Goal: Contribute content: Add original content to the website for others to see

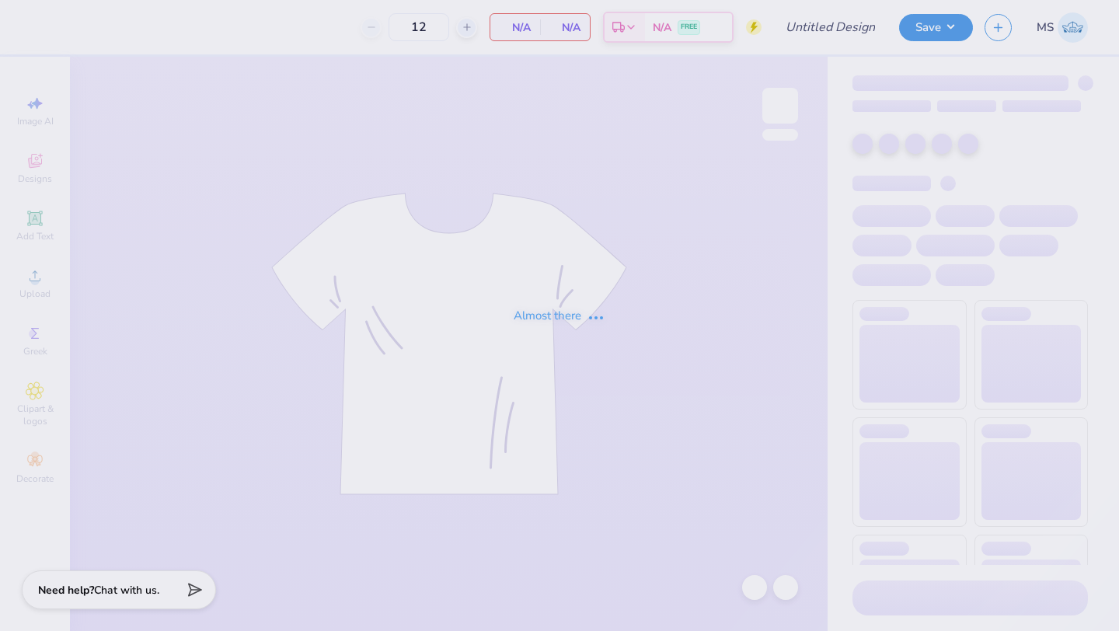
type input "bid day 1"
type input "120"
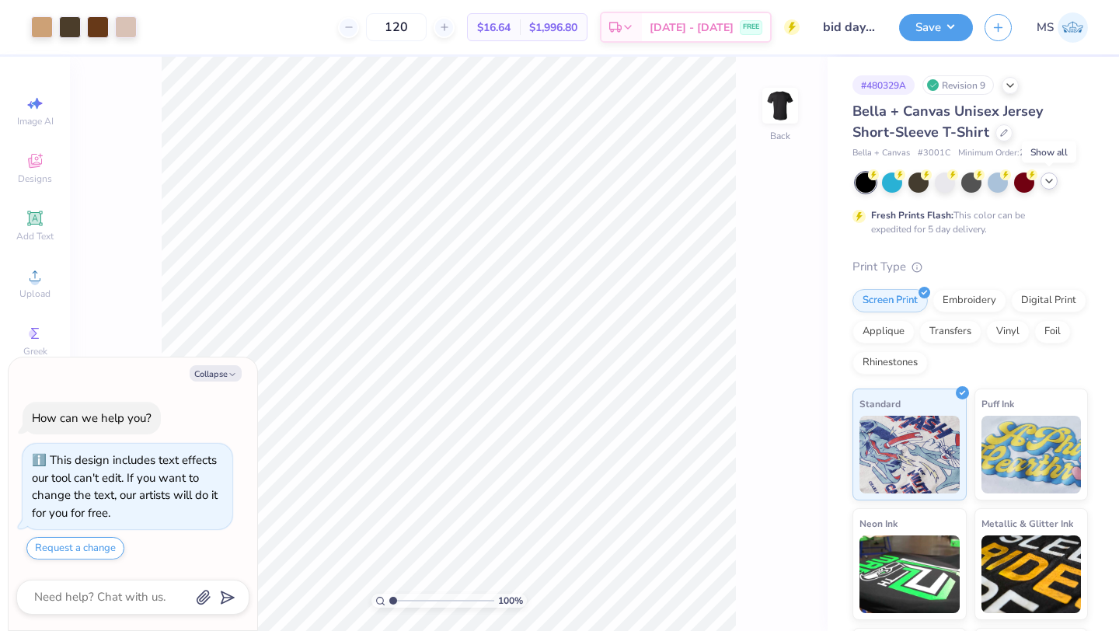
click at [1053, 184] on icon at bounding box center [1048, 181] width 12 height 12
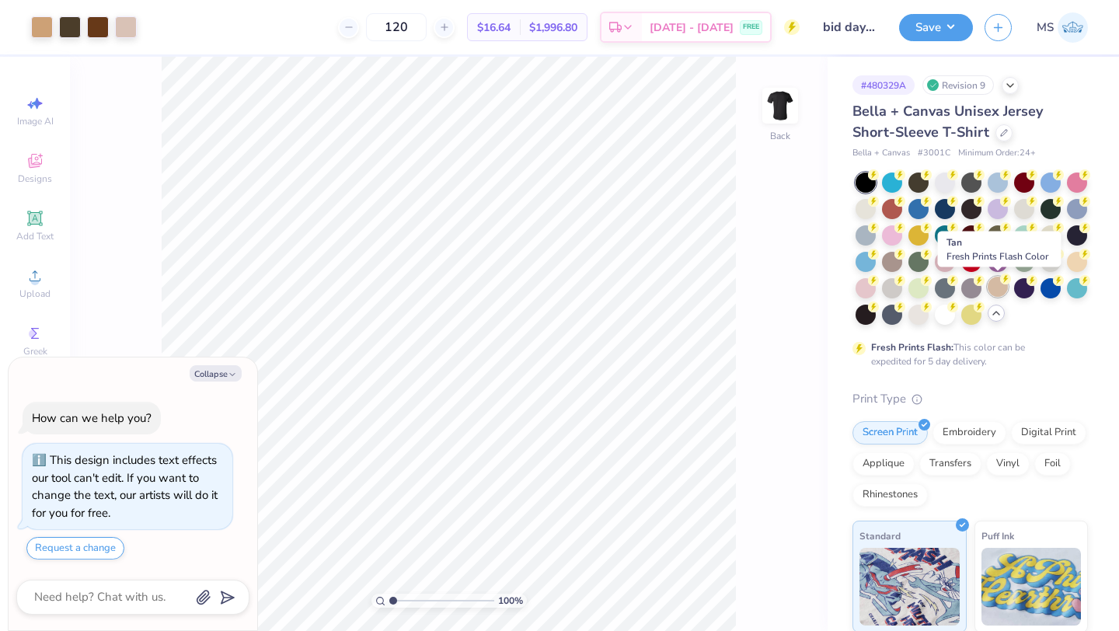
click at [993, 284] on div at bounding box center [997, 287] width 20 height 20
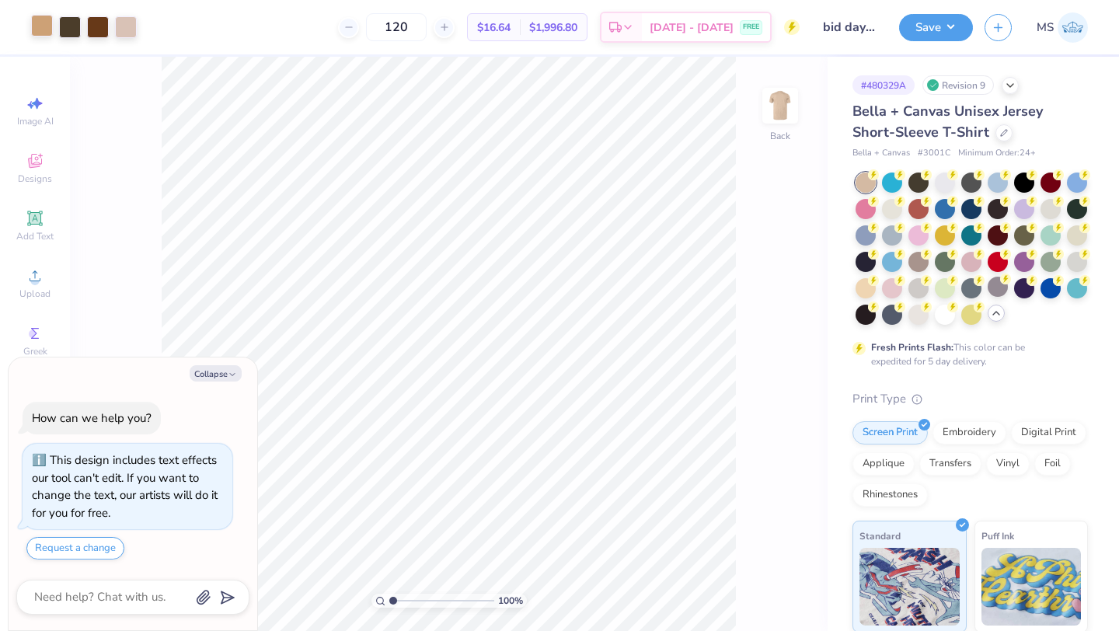
click at [39, 25] on div at bounding box center [42, 26] width 22 height 22
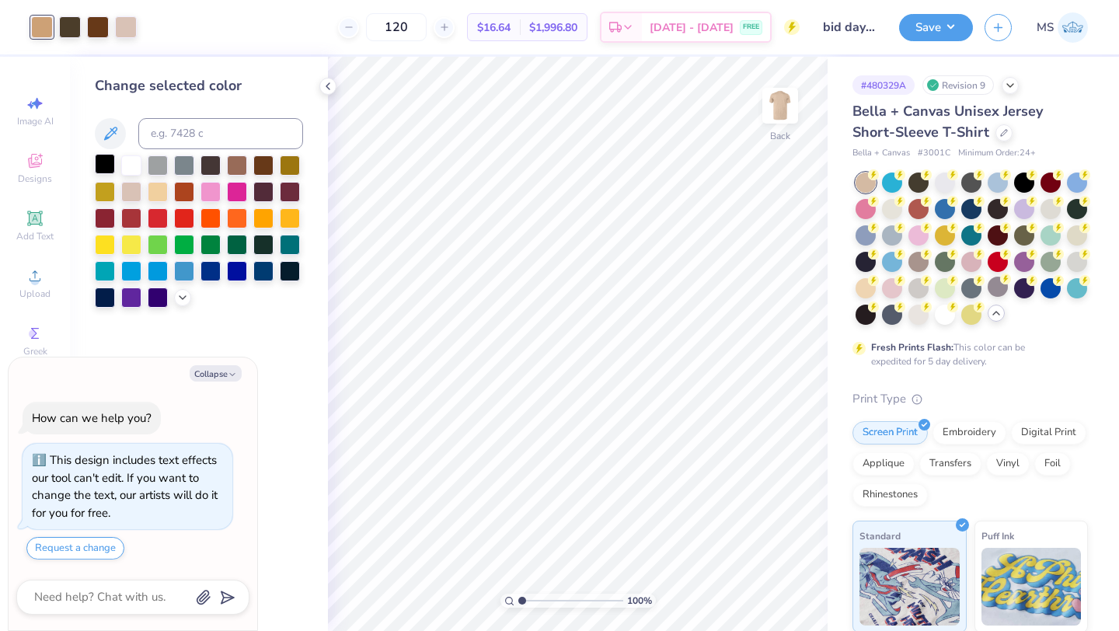
click at [102, 156] on div at bounding box center [105, 164] width 20 height 20
click at [754, 588] on icon at bounding box center [754, 587] width 16 height 16
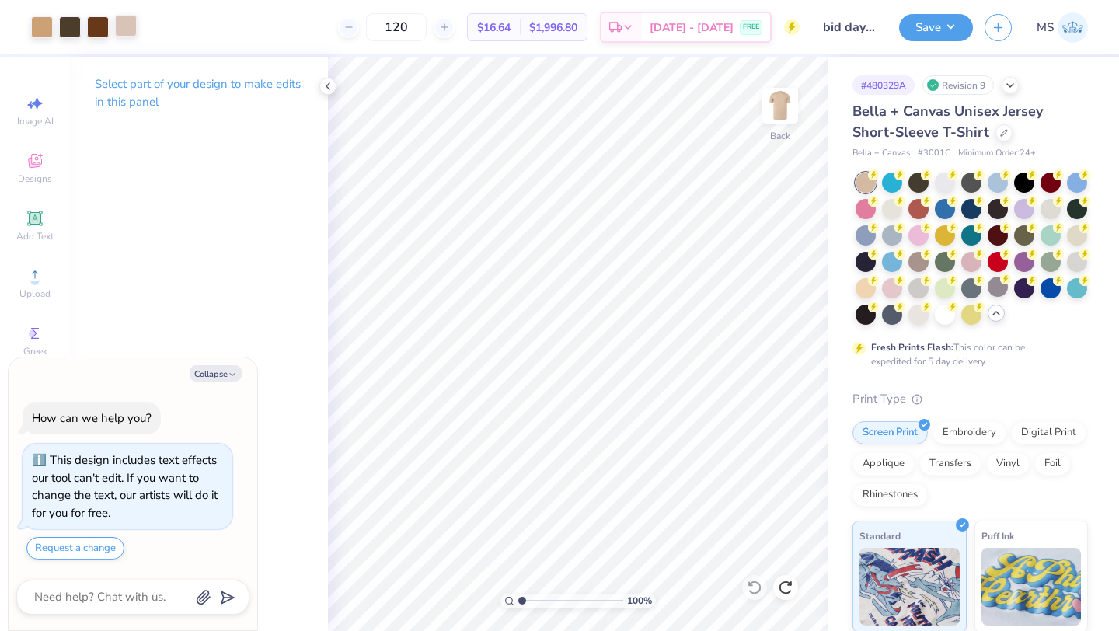
click at [132, 26] on div at bounding box center [126, 26] width 22 height 22
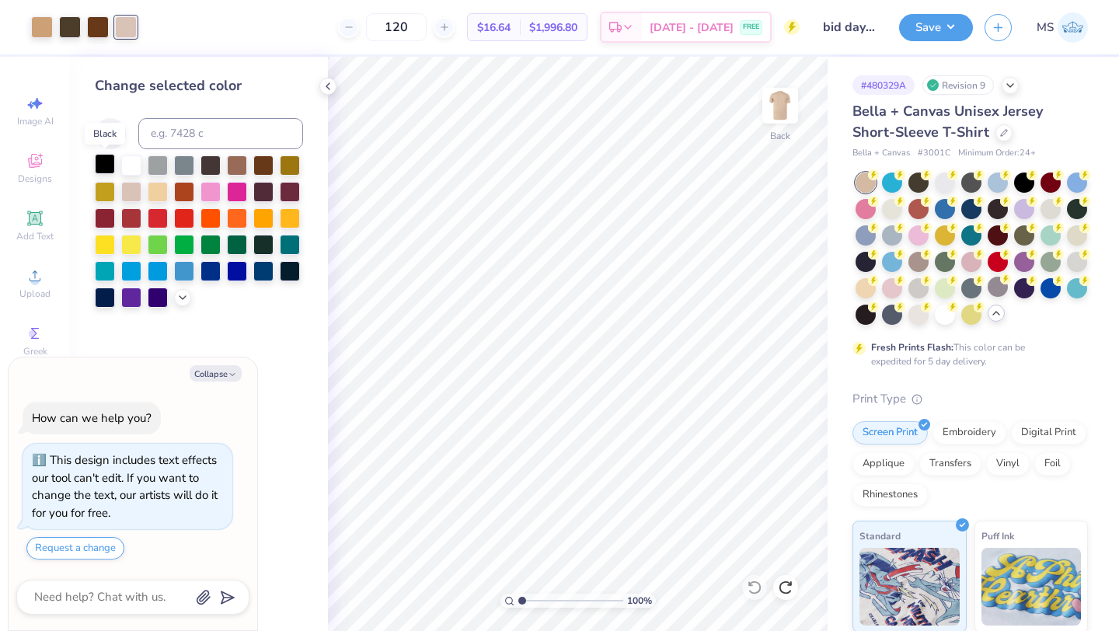
click at [103, 163] on div at bounding box center [105, 164] width 20 height 20
click at [759, 596] on div at bounding box center [754, 587] width 25 height 25
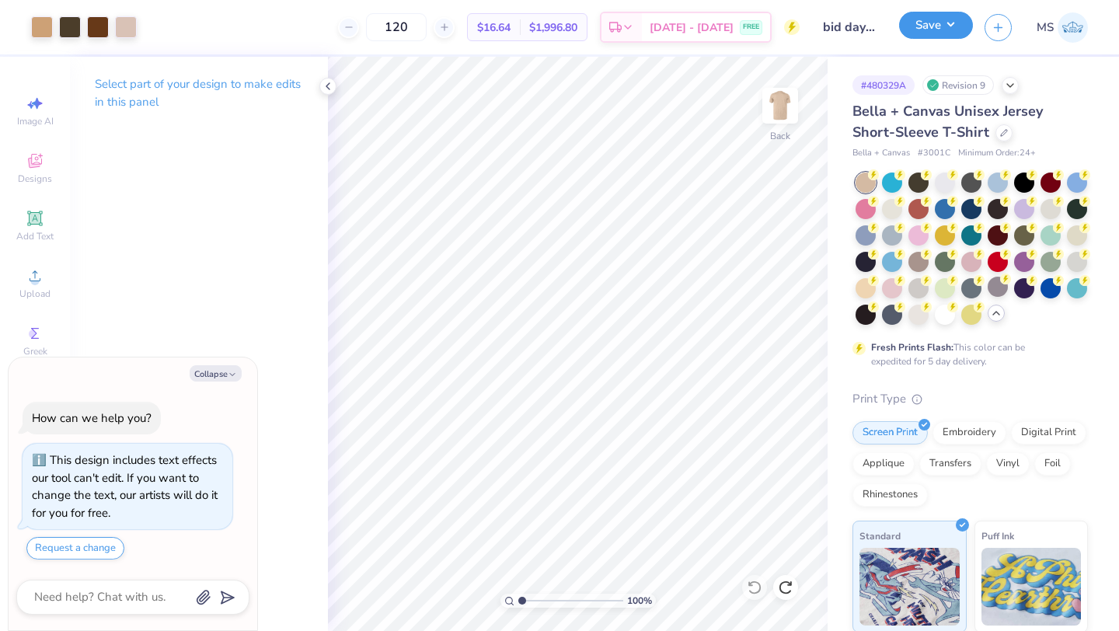
click at [948, 18] on button "Save" at bounding box center [936, 25] width 74 height 27
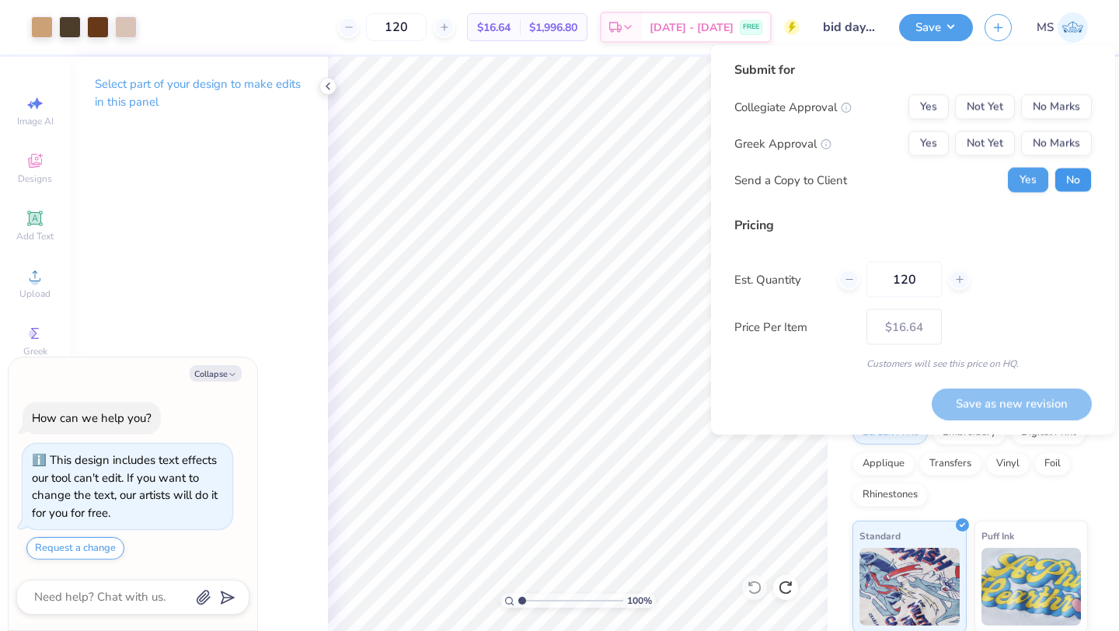
click at [1081, 176] on button "No" at bounding box center [1072, 180] width 37 height 25
type textarea "x"
click at [1074, 141] on button "No Marks" at bounding box center [1056, 143] width 71 height 25
click at [1006, 155] on button "Not Yet" at bounding box center [985, 143] width 60 height 25
click at [1066, 110] on button "No Marks" at bounding box center [1056, 107] width 71 height 25
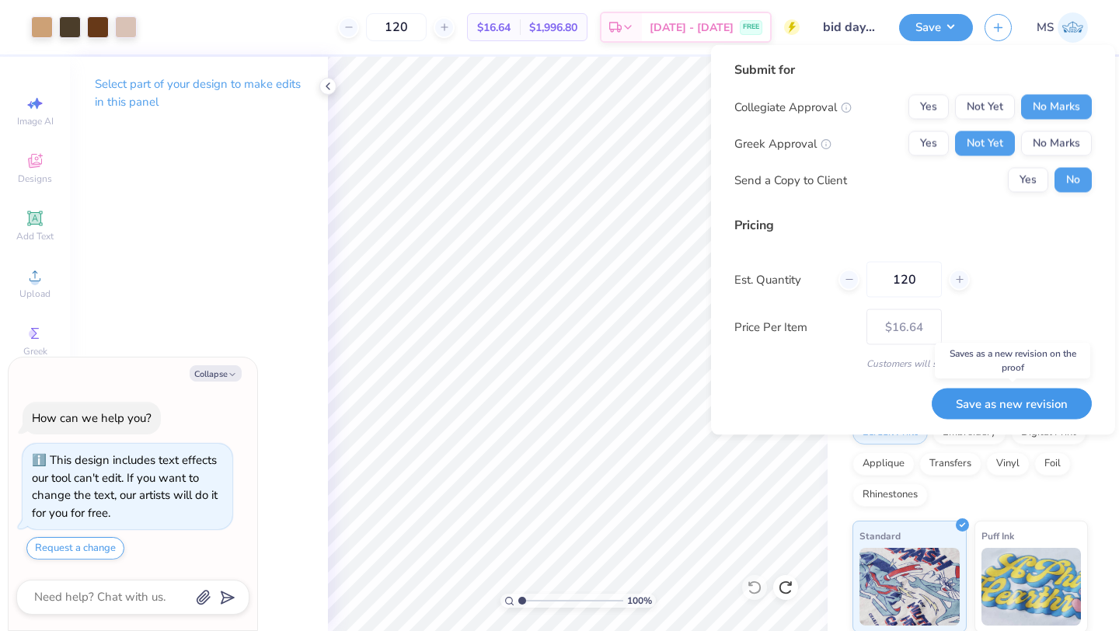
click at [1004, 389] on button "Save as new revision" at bounding box center [1011, 404] width 160 height 32
type input "$16.64"
type textarea "x"
